Goal: Navigation & Orientation: Find specific page/section

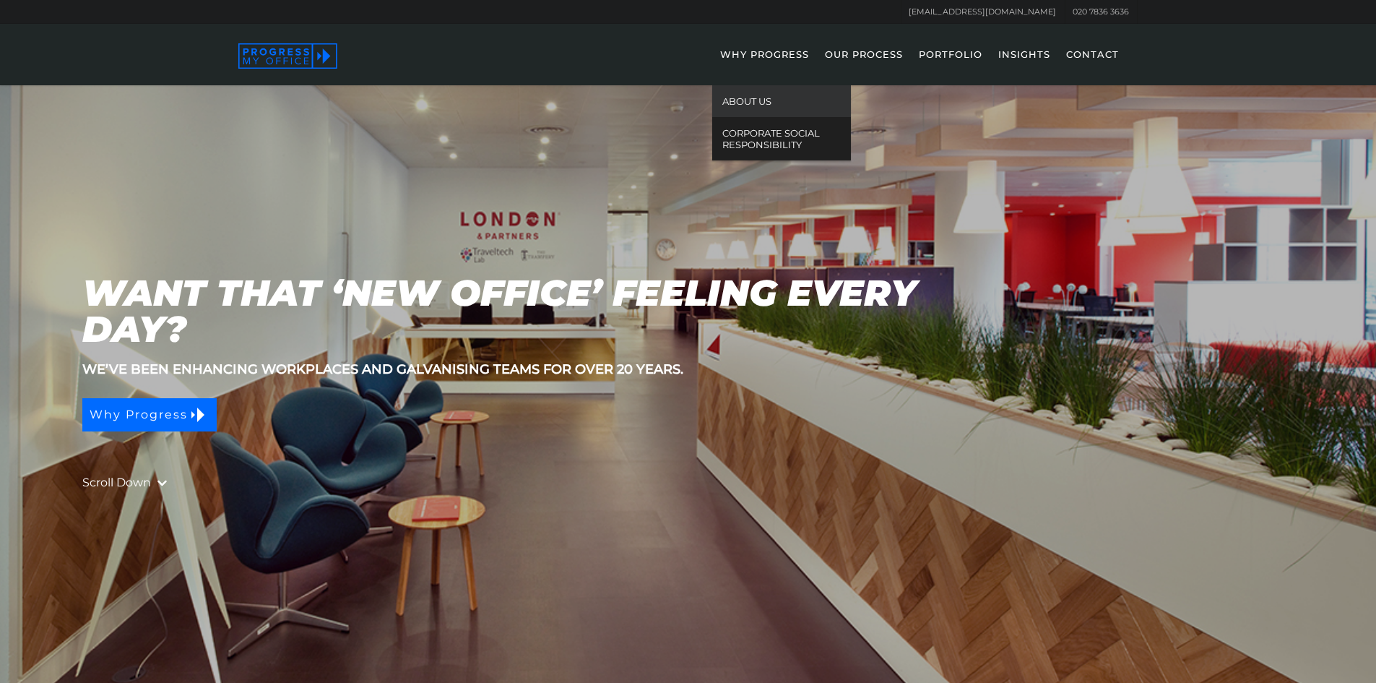
click at [748, 99] on link "ABOUT US" at bounding box center [781, 101] width 139 height 32
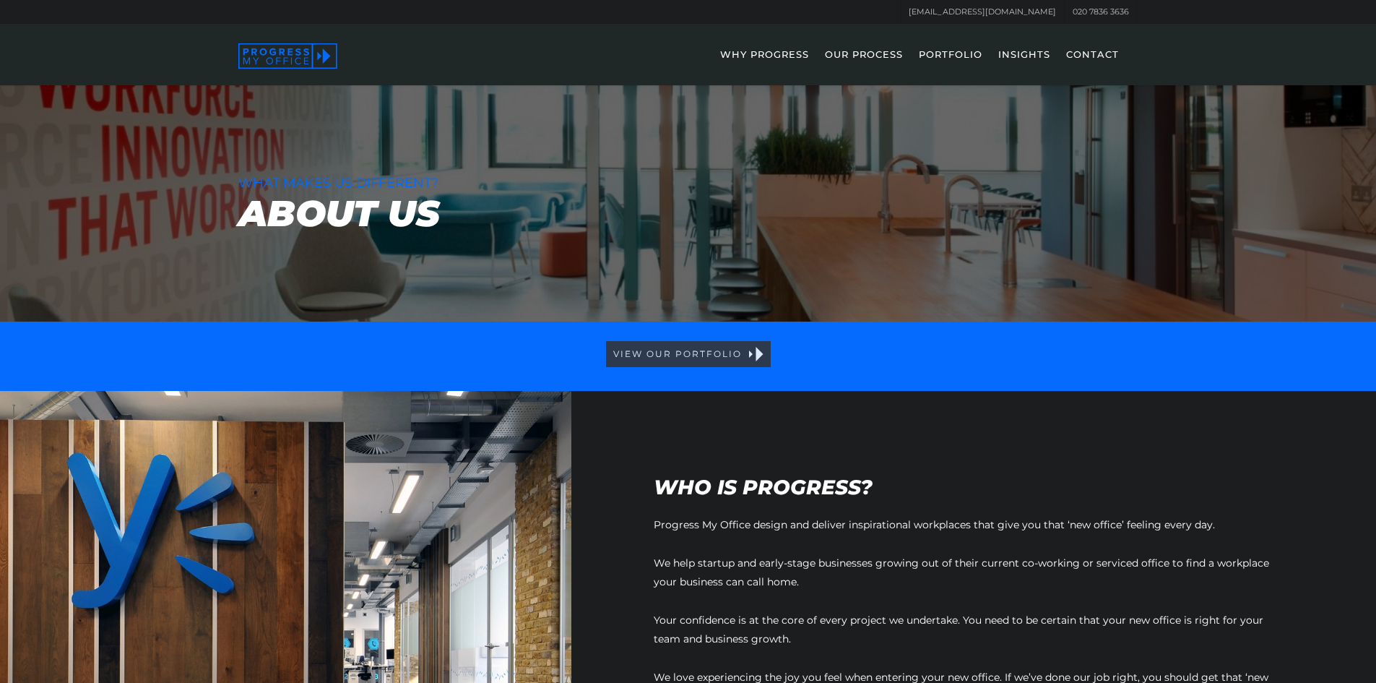
click at [752, 350] on link "VIEW OUR PORTFOLIO" at bounding box center [688, 354] width 165 height 26
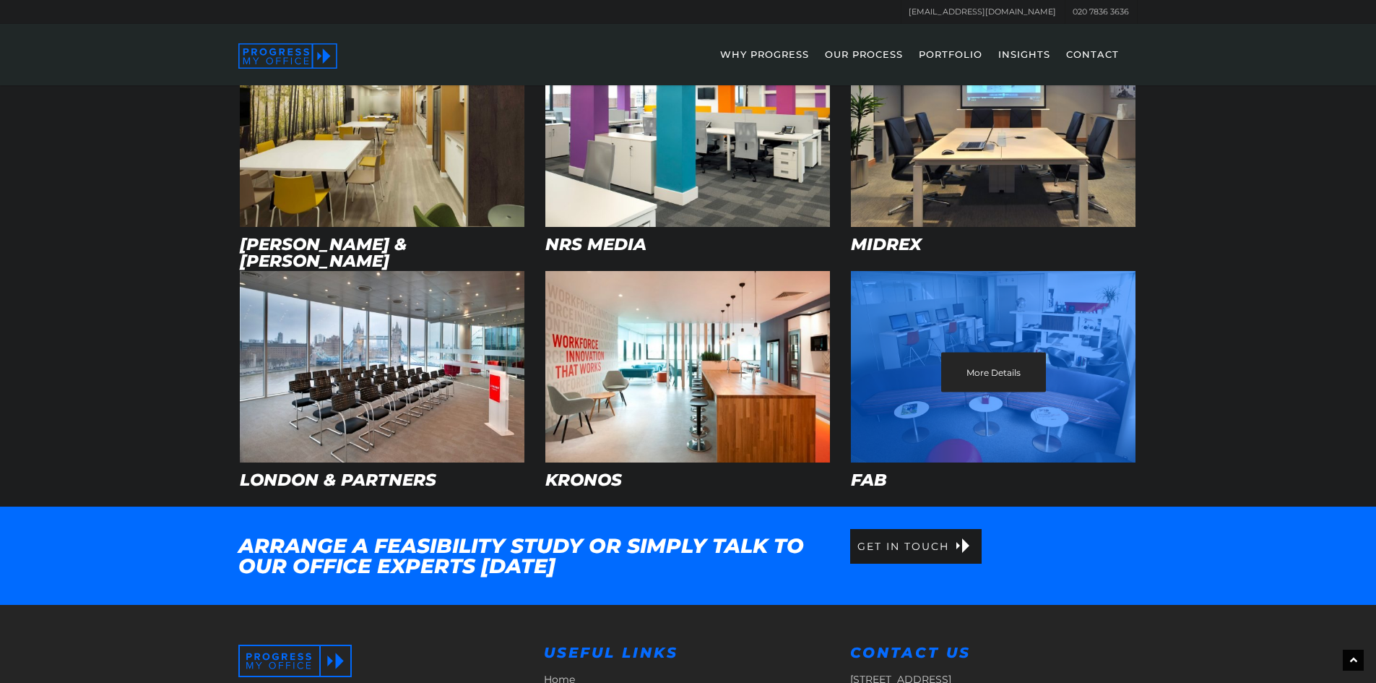
scroll to position [636, 0]
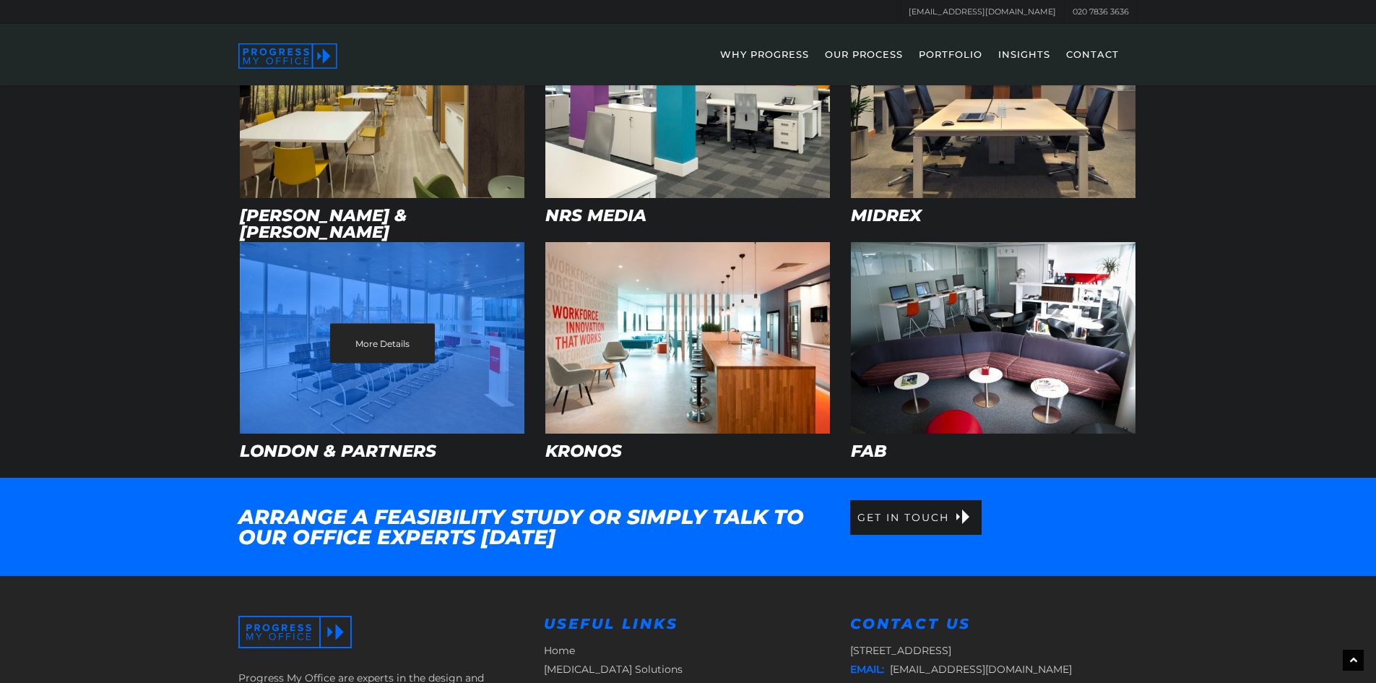
click at [495, 387] on div "More Details" at bounding box center [382, 337] width 285 height 191
click at [393, 348] on link "More Details" at bounding box center [382, 344] width 105 height 40
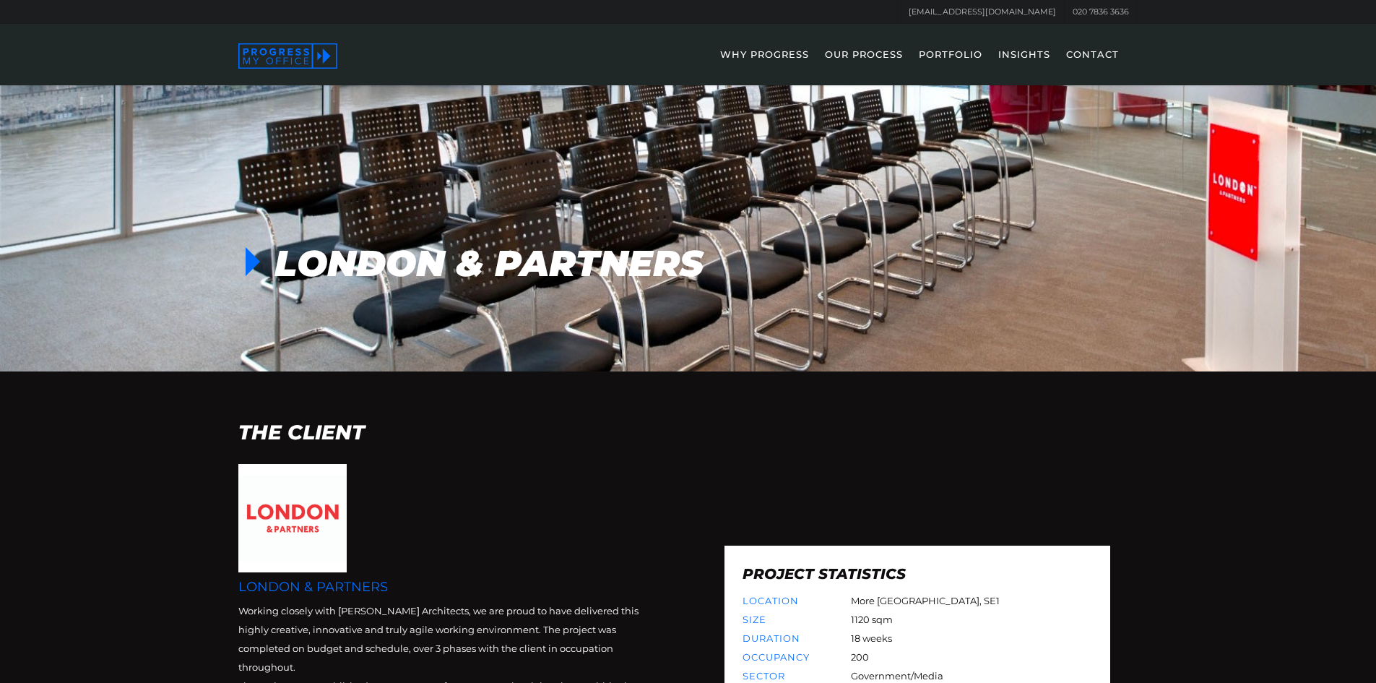
scroll to position [230, 0]
